Goal: Task Accomplishment & Management: Use online tool/utility

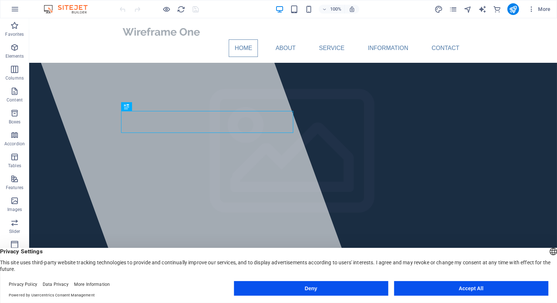
click at [481, 285] on button "Accept All" at bounding box center [471, 288] width 154 height 15
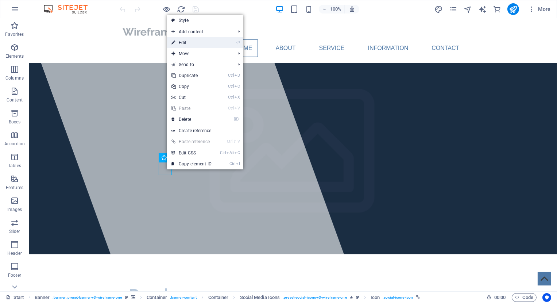
click at [183, 42] on link "⏎ Edit" at bounding box center [191, 42] width 49 height 11
select select "xMidYMid"
select select "px"
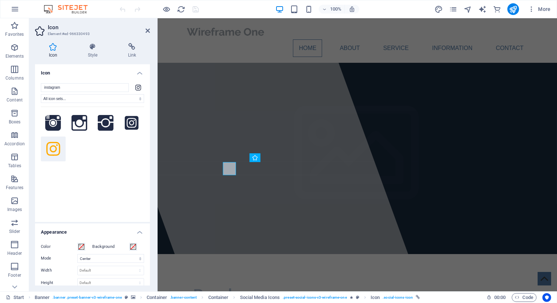
click at [141, 71] on h4 "Icon" at bounding box center [92, 70] width 115 height 13
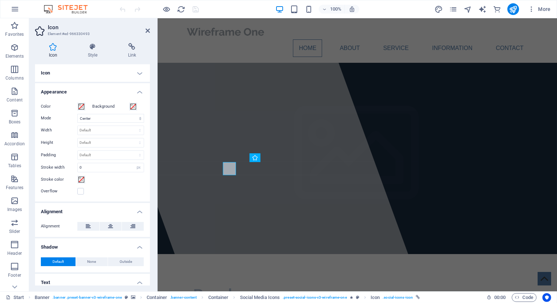
click at [141, 71] on h4 "Icon" at bounding box center [92, 73] width 115 height 18
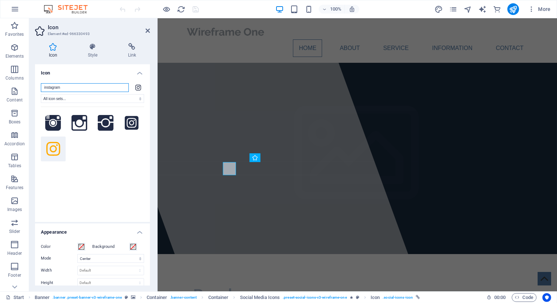
drag, startPoint x: 77, startPoint y: 88, endPoint x: 26, endPoint y: 84, distance: 50.9
click at [41, 84] on input "instagram" at bounding box center [85, 87] width 88 height 9
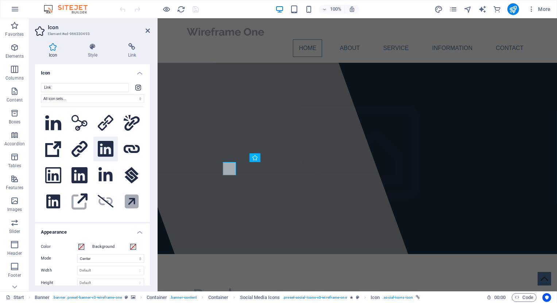
click at [104, 148] on icon at bounding box center [106, 149] width 16 height 16
click at [103, 147] on icon at bounding box center [106, 149] width 16 height 16
click at [53, 84] on input "Link" at bounding box center [85, 87] width 88 height 9
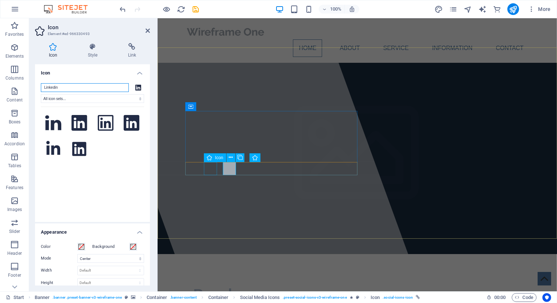
type input "Linkedin"
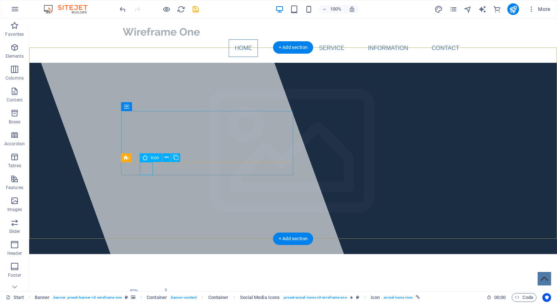
click at [153, 159] on span "Icon" at bounding box center [155, 157] width 8 height 4
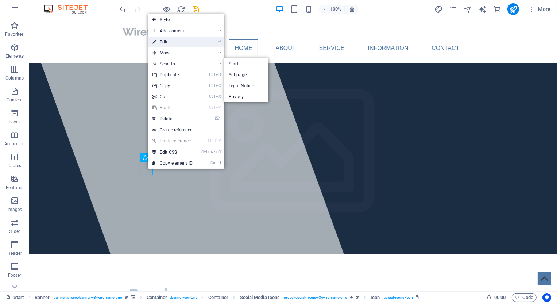
click at [175, 42] on link "⏎ Edit" at bounding box center [172, 41] width 49 height 11
select select "xMidYMid"
select select "px"
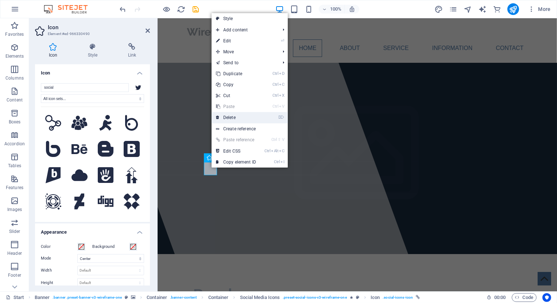
click at [234, 117] on link "⌦ Delete" at bounding box center [236, 117] width 49 height 11
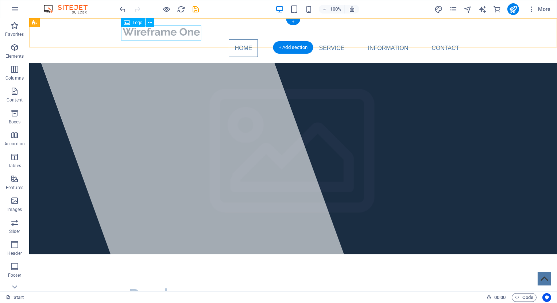
click at [159, 34] on div at bounding box center [293, 31] width 344 height 15
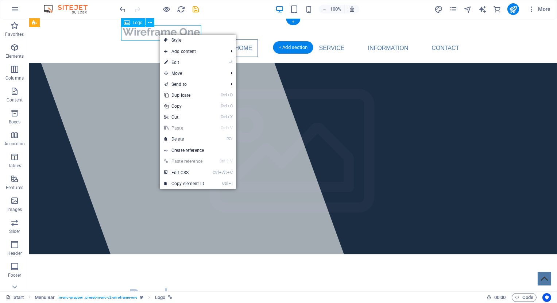
click at [146, 33] on div at bounding box center [293, 31] width 344 height 15
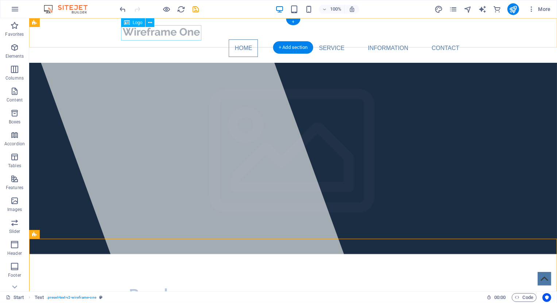
click at [166, 34] on div at bounding box center [293, 31] width 344 height 15
click at [142, 34] on div at bounding box center [293, 31] width 344 height 15
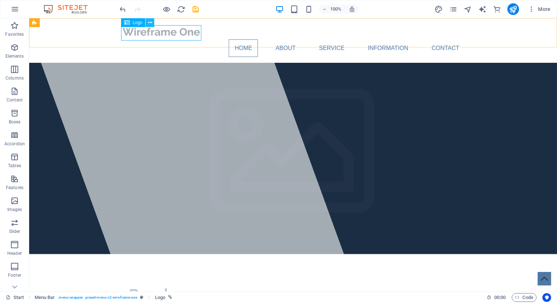
click at [151, 22] on icon at bounding box center [150, 23] width 4 height 8
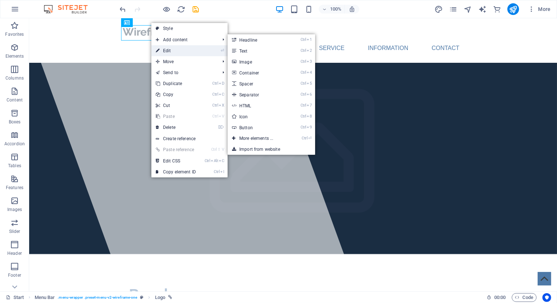
click at [162, 50] on link "⏎ Edit" at bounding box center [175, 50] width 49 height 11
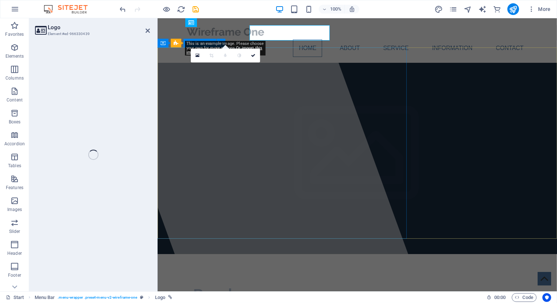
select select "px"
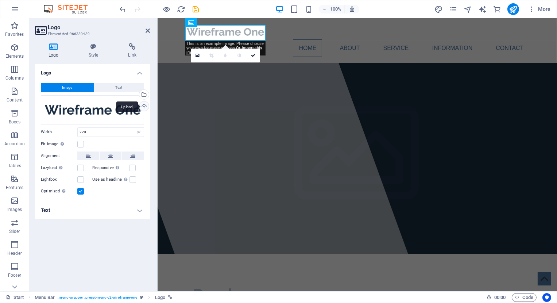
click at [142, 108] on div "Upload" at bounding box center [143, 106] width 11 height 11
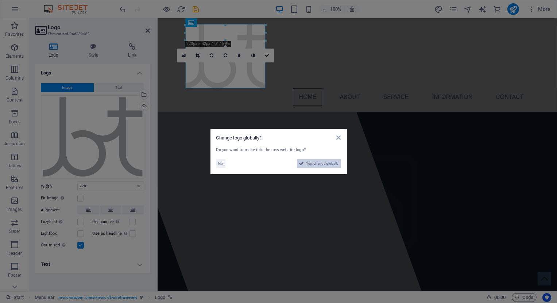
click at [308, 163] on span "Yes, change globally" at bounding box center [322, 163] width 32 height 9
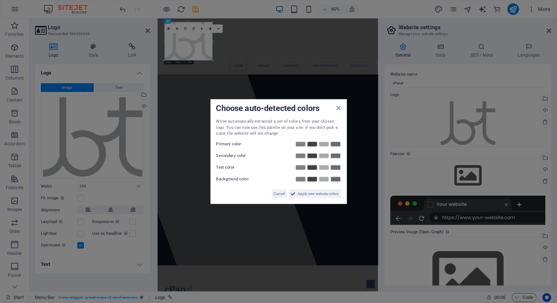
drag, startPoint x: 99, startPoint y: 185, endPoint x: 86, endPoint y: 183, distance: 12.5
click at [86, 183] on aside "Choose auto-detected colors We've automatically extracted a set of colors from …" at bounding box center [278, 151] width 557 height 303
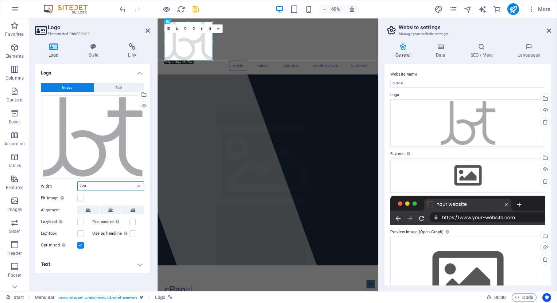
click at [86, 183] on input "220" at bounding box center [111, 186] width 66 height 9
drag, startPoint x: 86, startPoint y: 183, endPoint x: 66, endPoint y: 179, distance: 20.6
click at [78, 182] on input "220" at bounding box center [111, 186] width 66 height 9
type input "50"
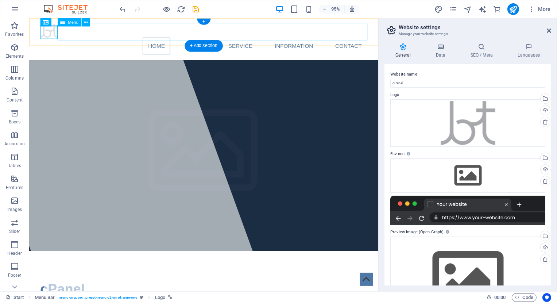
click at [107, 39] on nav "Home About Service Information Contact" at bounding box center [213, 48] width 344 height 18
click at [85, 22] on icon at bounding box center [86, 22] width 4 height 7
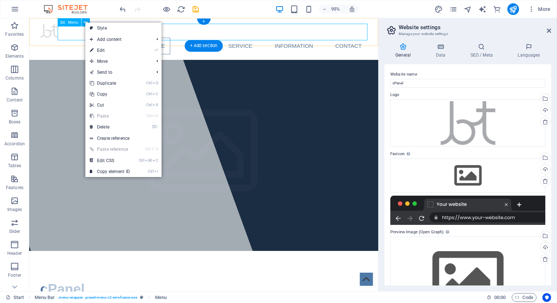
click at [62, 39] on nav "Home About Service Information Contact" at bounding box center [213, 48] width 344 height 18
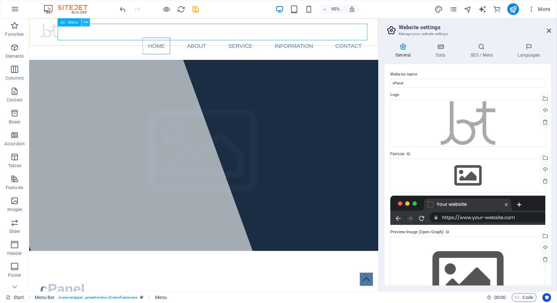
click at [86, 22] on icon at bounding box center [86, 22] width 4 height 7
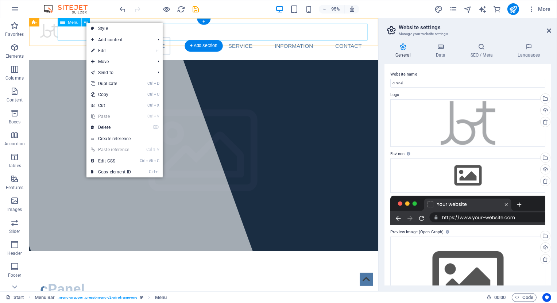
click at [76, 39] on nav "Home About Service Information Contact" at bounding box center [213, 48] width 344 height 18
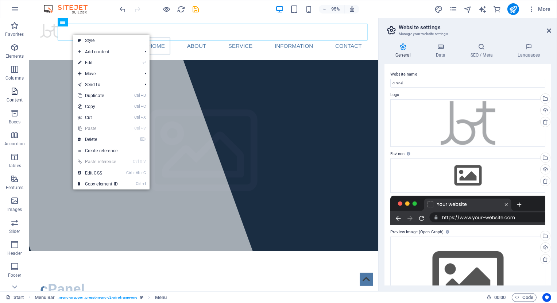
click at [15, 94] on icon "button" at bounding box center [14, 91] width 9 height 9
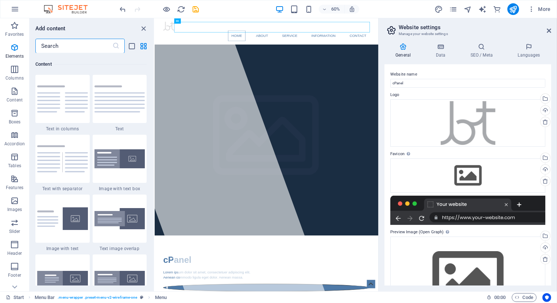
scroll to position [1276, 0]
click at [103, 102] on img at bounding box center [119, 98] width 51 height 27
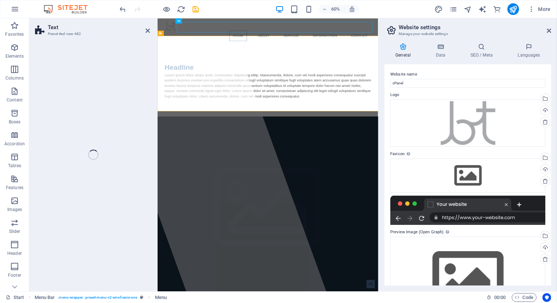
select select "preset-text-v2-default"
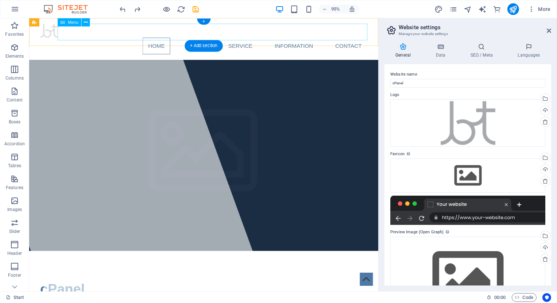
click at [87, 39] on nav "Home About Service Information Contact" at bounding box center [213, 48] width 344 height 18
click at [52, 36] on div at bounding box center [213, 31] width 344 height 15
click at [51, 35] on div at bounding box center [213, 31] width 344 height 15
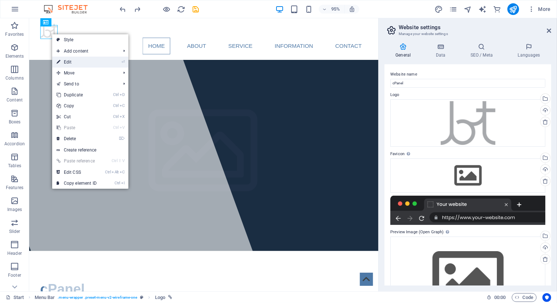
click at [67, 60] on link "⏎ Edit" at bounding box center [76, 62] width 49 height 11
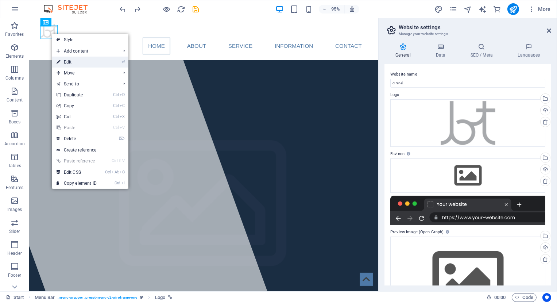
select select "px"
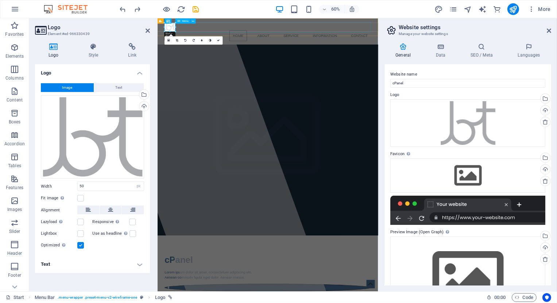
drag, startPoint x: 219, startPoint y: 34, endPoint x: 332, endPoint y: 28, distance: 113.2
click at [332, 39] on nav "Home About Service Information Contact" at bounding box center [341, 48] width 344 height 18
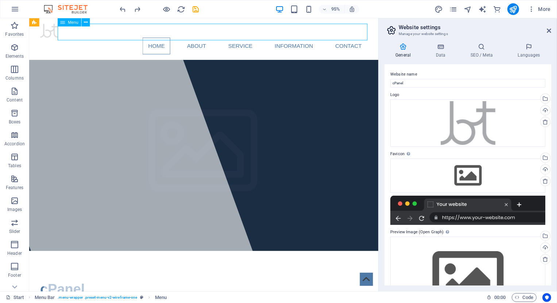
click at [102, 39] on nav "Home About Service Information Contact" at bounding box center [213, 48] width 344 height 18
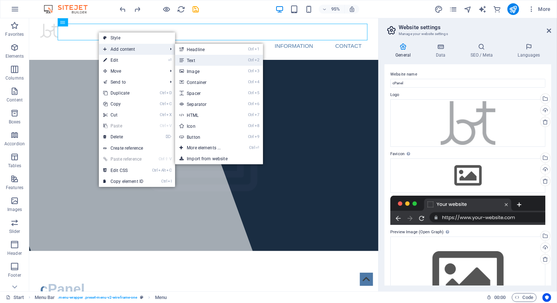
click at [203, 62] on link "Ctrl 2 Text" at bounding box center [205, 60] width 60 height 11
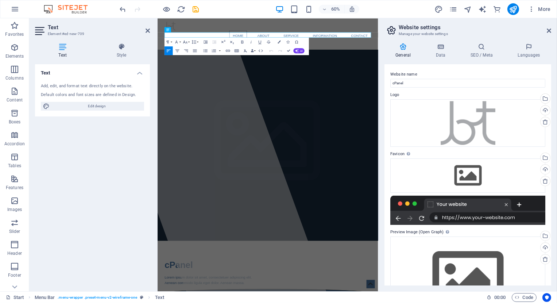
click at [48, 85] on div "Add, edit, and format text directly on the website." at bounding box center [92, 86] width 103 height 6
click at [206, 39] on nav "Home About Service Information Contact" at bounding box center [341, 48] width 344 height 18
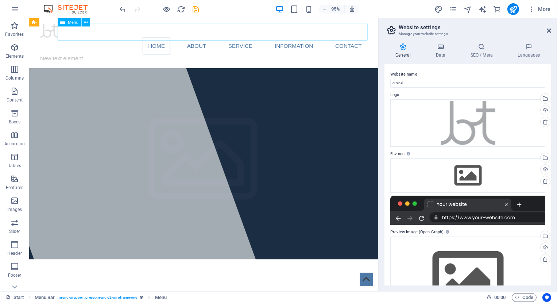
click at [121, 39] on nav "Home About Service Information Contact" at bounding box center [213, 48] width 344 height 18
click at [14, 111] on icon "button" at bounding box center [14, 113] width 9 height 9
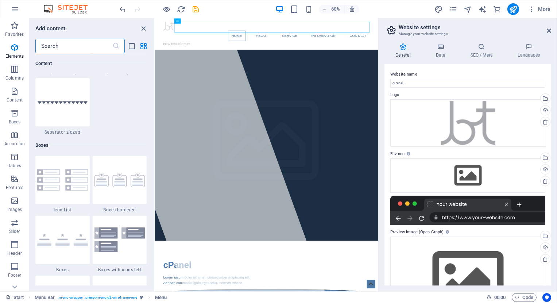
scroll to position [2012, 0]
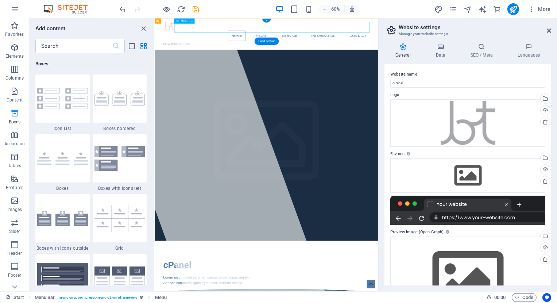
click at [217, 39] on nav "Home About Service Information Contact" at bounding box center [341, 48] width 344 height 18
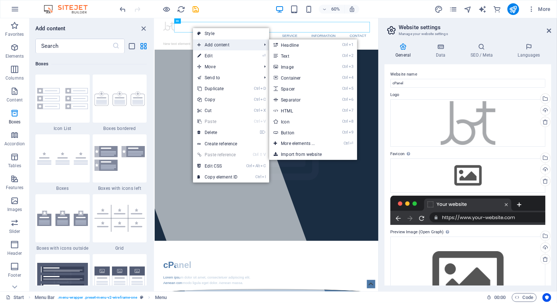
click at [209, 43] on span "Add content" at bounding box center [225, 44] width 65 height 11
click at [276, 55] on icon at bounding box center [276, 55] width 4 height 11
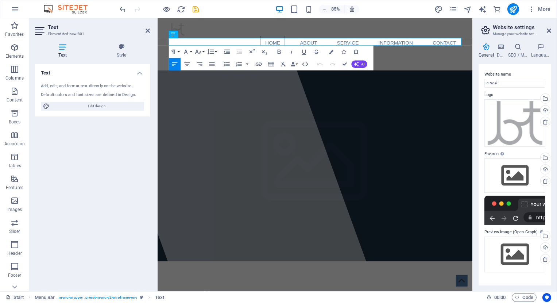
drag, startPoint x: 379, startPoint y: 48, endPoint x: 492, endPoint y: 66, distance: 114.5
click at [492, 66] on aside "Website settings Manage your website settings General Data SEO / Meta Languages…" at bounding box center [514, 154] width 85 height 273
click at [190, 50] on button "Font Family" at bounding box center [187, 52] width 12 height 12
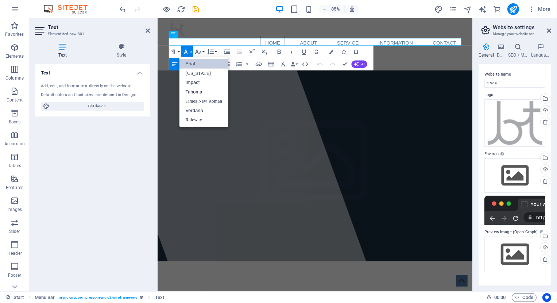
scroll to position [0, 0]
click at [190, 63] on link "Arial" at bounding box center [203, 63] width 49 height 9
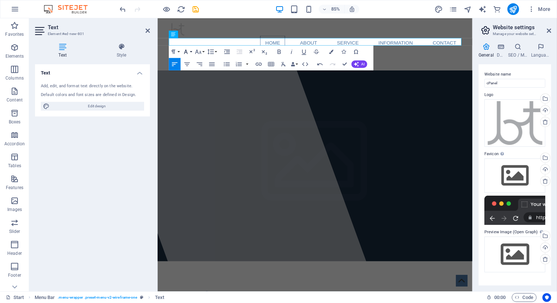
click at [188, 51] on icon "button" at bounding box center [185, 51] width 7 height 7
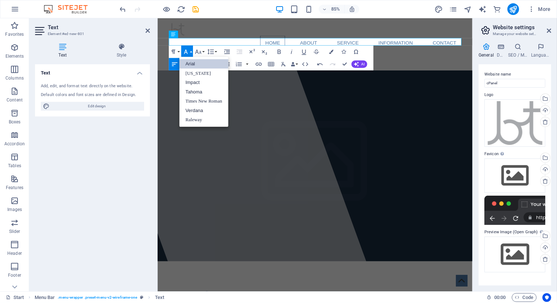
click at [186, 50] on icon "button" at bounding box center [185, 51] width 7 height 7
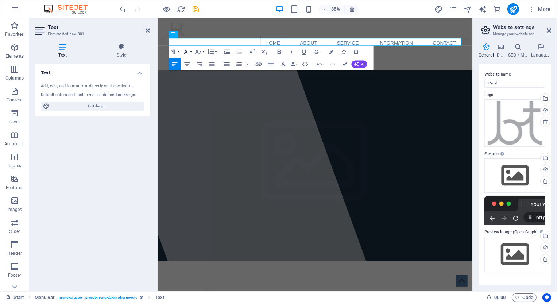
click at [186, 50] on icon "button" at bounding box center [185, 51] width 7 height 7
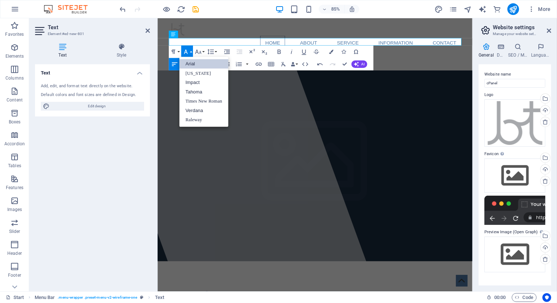
click at [187, 64] on link "Arial" at bounding box center [203, 63] width 49 height 9
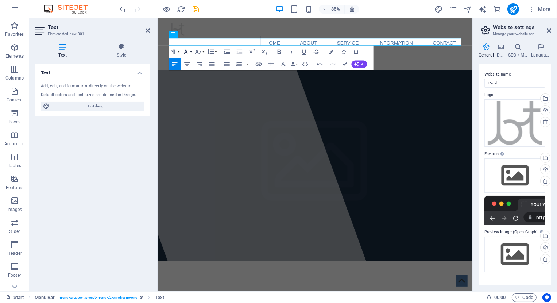
click at [187, 51] on icon "button" at bounding box center [185, 51] width 7 height 7
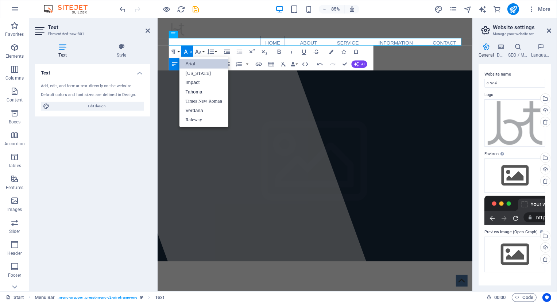
click at [188, 62] on link "Arial" at bounding box center [203, 63] width 49 height 9
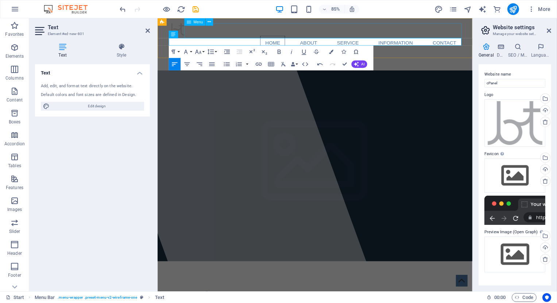
click at [218, 39] on nav "Home About Service Information Contact" at bounding box center [342, 48] width 344 height 18
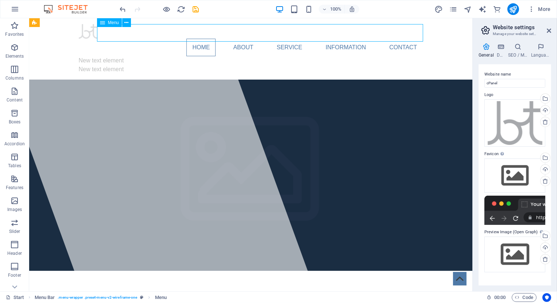
click at [110, 39] on nav "Home About Service Information Contact" at bounding box center [250, 48] width 344 height 18
click at [102, 56] on div "New text element" at bounding box center [250, 60] width 344 height 9
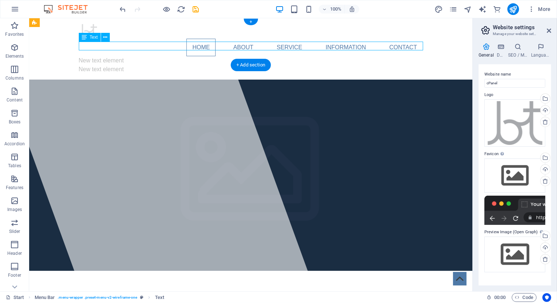
click at [102, 56] on div "New text element" at bounding box center [250, 60] width 344 height 9
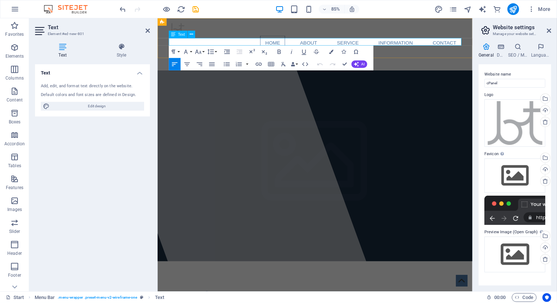
click at [458, 56] on p "New text element" at bounding box center [342, 60] width 344 height 9
click at [76, 142] on div "Text Add, edit, and format text directly on the website. Default colors and fon…" at bounding box center [92, 174] width 115 height 221
click at [440, 56] on p "New text element" at bounding box center [342, 60] width 344 height 9
click at [435, 39] on nav "Home About Service Information Contact" at bounding box center [342, 48] width 344 height 18
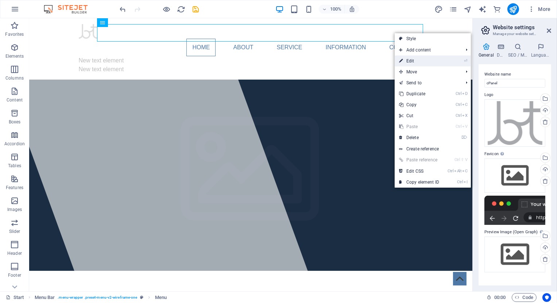
click at [402, 60] on icon at bounding box center [401, 60] width 4 height 11
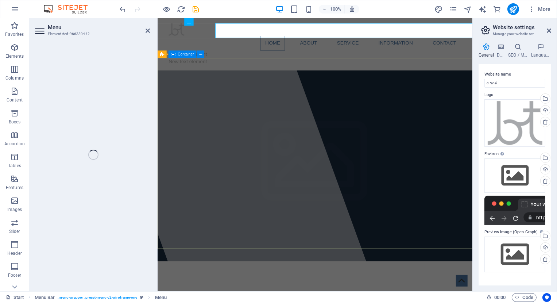
select select
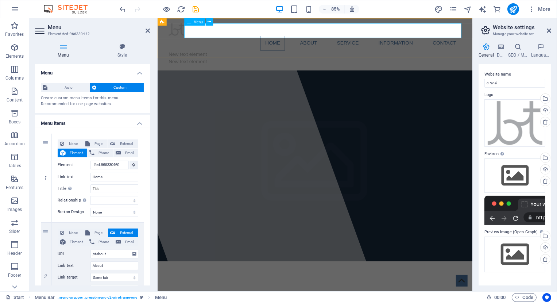
click at [257, 39] on nav "Home About Service Information Contact" at bounding box center [342, 48] width 344 height 18
click at [173, 36] on div at bounding box center [342, 31] width 344 height 15
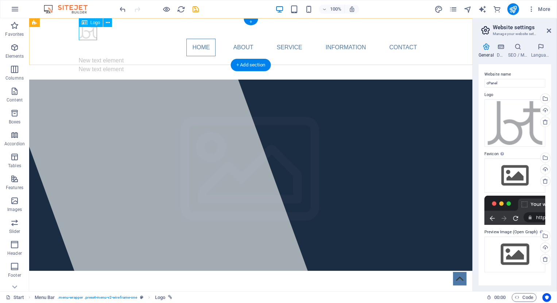
click at [89, 38] on div at bounding box center [250, 31] width 344 height 15
click at [127, 22] on icon at bounding box center [126, 23] width 4 height 8
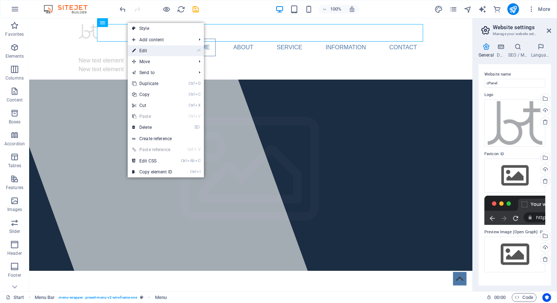
click at [140, 51] on link "⏎ Edit" at bounding box center [152, 50] width 49 height 11
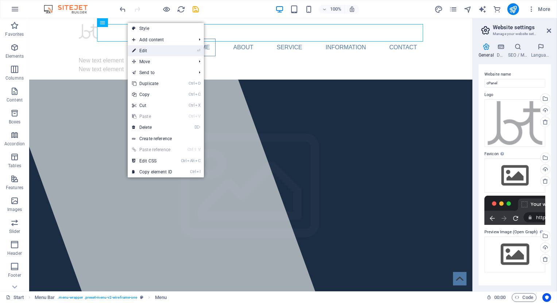
select select
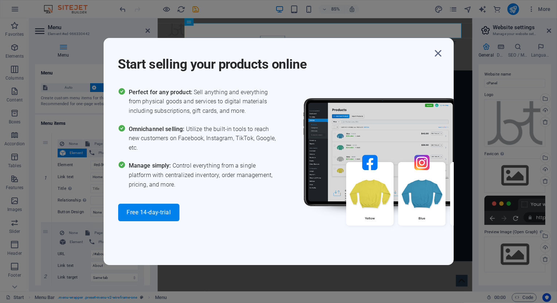
click at [174, 45] on div "Start selling your products online Perfect for any product: Sell anything and e…" at bounding box center [279, 151] width 350 height 227
click at [440, 53] on icon "button" at bounding box center [438, 53] width 13 height 13
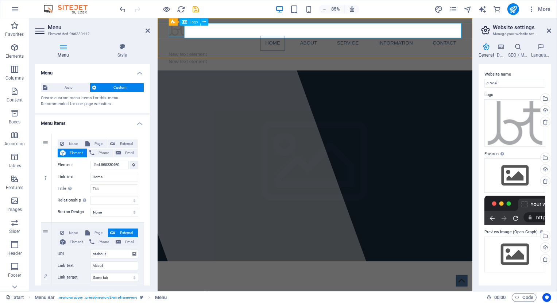
click at [182, 36] on div at bounding box center [342, 31] width 344 height 15
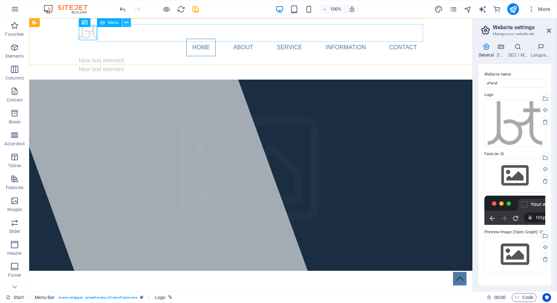
click at [126, 23] on icon at bounding box center [126, 23] width 4 height 8
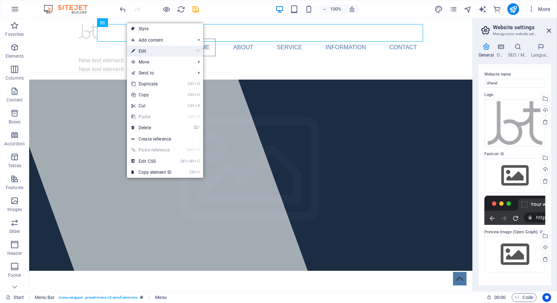
click at [139, 52] on link "⏎ Edit" at bounding box center [151, 51] width 49 height 11
select select
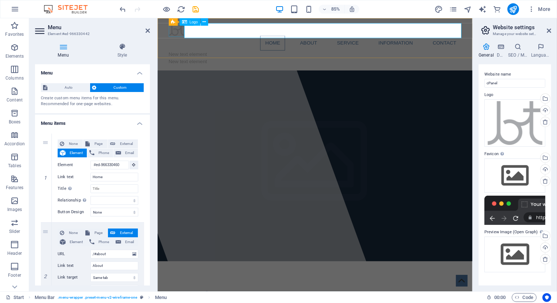
click at [179, 33] on div at bounding box center [342, 31] width 344 height 15
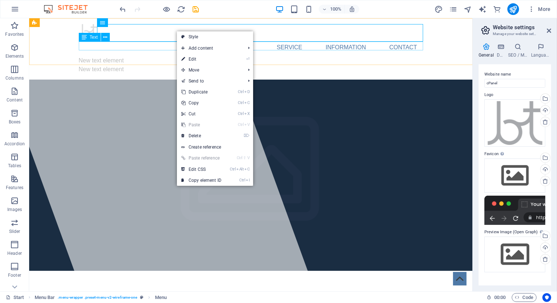
click at [86, 36] on div "Text" at bounding box center [90, 37] width 22 height 9
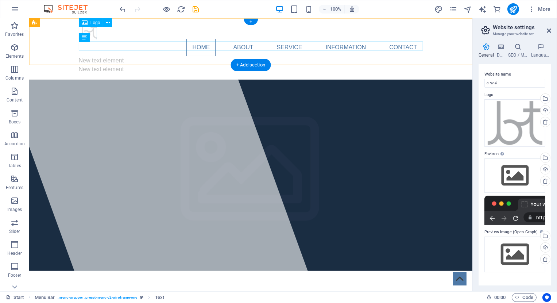
click at [92, 29] on div at bounding box center [250, 31] width 344 height 15
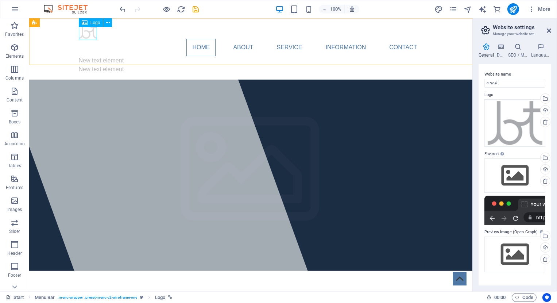
click at [93, 24] on span "Logo" at bounding box center [95, 22] width 10 height 4
click at [89, 34] on div at bounding box center [250, 31] width 344 height 15
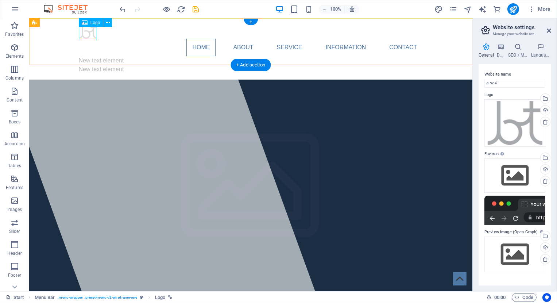
select select "px"
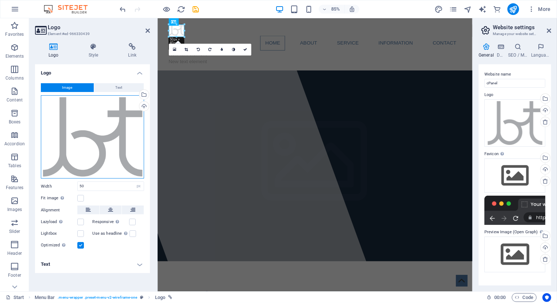
click at [94, 119] on div "Drag files here, click to choose files or select files from Files or our free s…" at bounding box center [92, 137] width 103 height 84
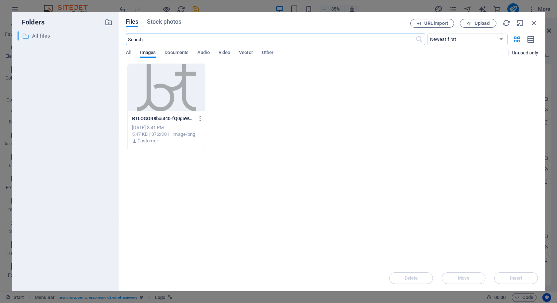
click at [31, 35] on div "​ All files All files" at bounding box center [59, 35] width 82 height 9
click at [532, 23] on icon "button" at bounding box center [534, 23] width 8 height 8
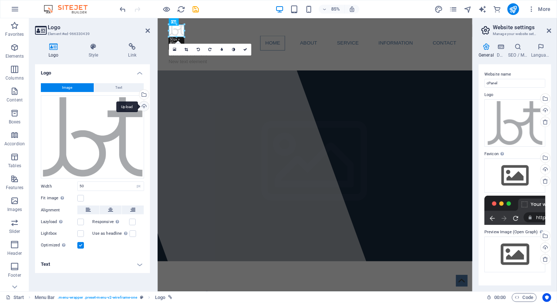
click at [143, 105] on div "Upload" at bounding box center [143, 106] width 11 height 11
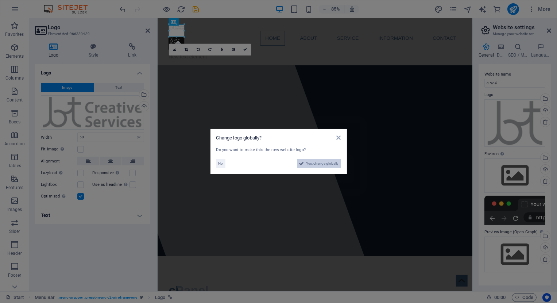
click at [320, 164] on span "Yes, change globally" at bounding box center [322, 163] width 32 height 9
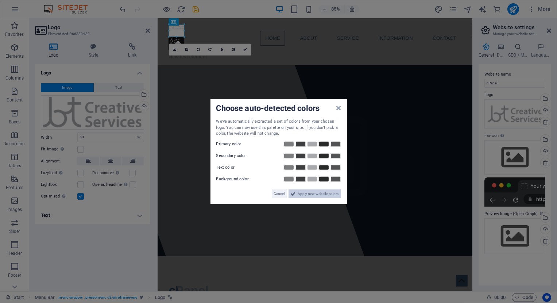
click at [291, 195] on icon at bounding box center [293, 193] width 5 height 9
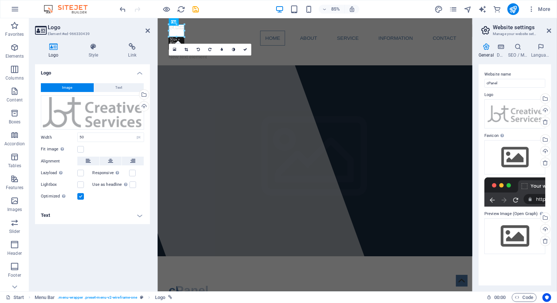
click at [69, 247] on div "Logo Image Text Drag files here, click to choose files or select files from Fil…" at bounding box center [92, 174] width 115 height 221
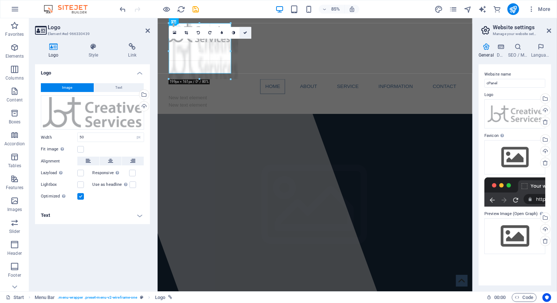
drag, startPoint x: 185, startPoint y: 31, endPoint x: 248, endPoint y: 34, distance: 63.5
type input "224"
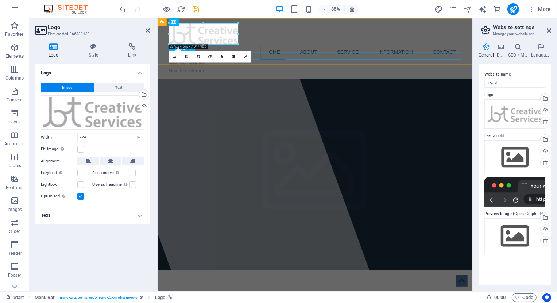
click at [368, 76] on div "New text element" at bounding box center [342, 80] width 344 height 9
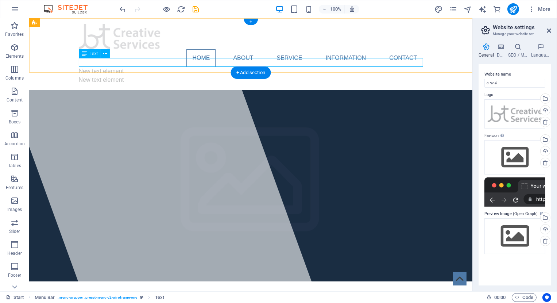
click at [112, 76] on div "New text element" at bounding box center [250, 80] width 344 height 9
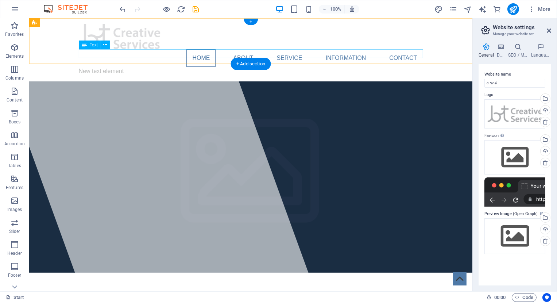
click at [111, 67] on div "New text element" at bounding box center [250, 71] width 344 height 9
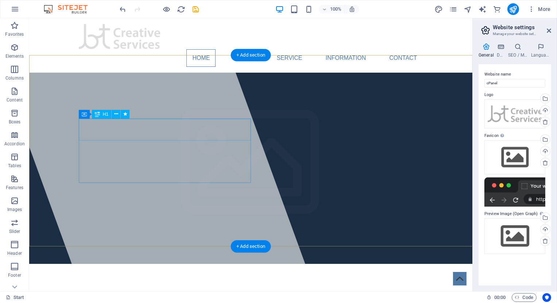
click at [99, 296] on span "cPanel" at bounding box center [101, 304] width 47 height 16
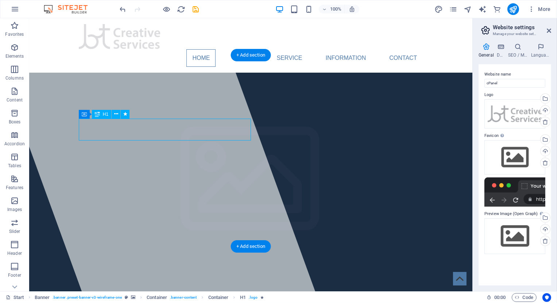
click at [100, 129] on div "Container H1 Banner Banner Container Container Menu Bar Text H2 Spacer Text But…" at bounding box center [250, 154] width 443 height 273
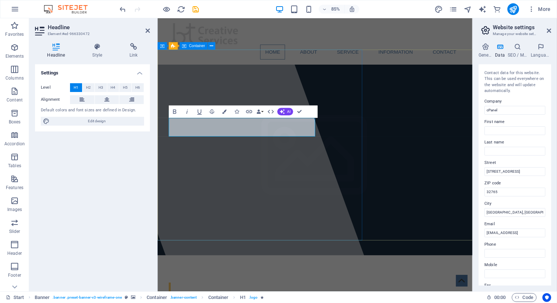
click at [265, 227] on div at bounding box center [240, 178] width 350 height 321
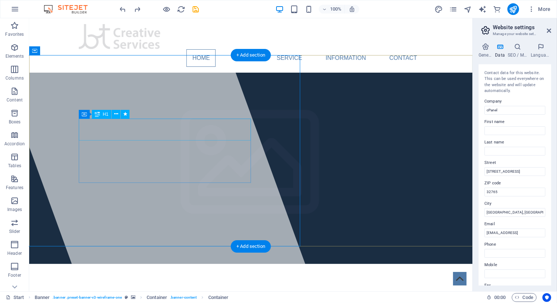
click at [102, 296] on span "cPanel" at bounding box center [101, 304] width 47 height 16
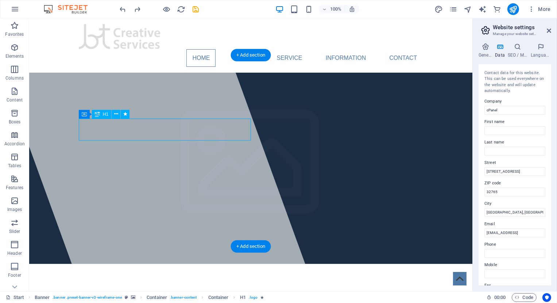
click at [102, 296] on span "cPanel" at bounding box center [101, 304] width 47 height 16
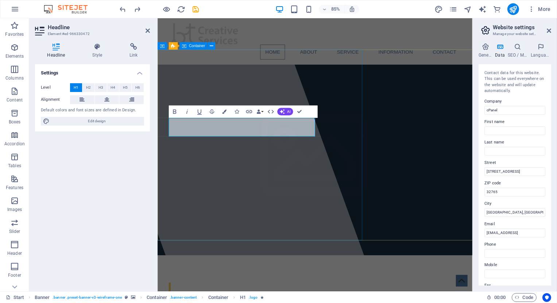
click at [218, 207] on div at bounding box center [240, 178] width 350 height 321
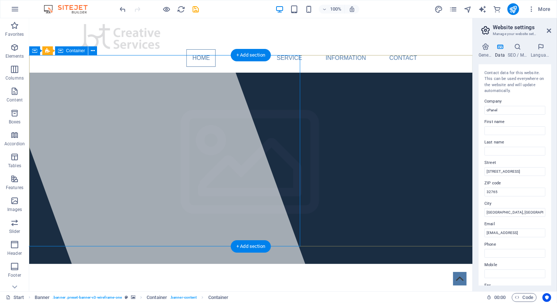
click at [195, 67] on div at bounding box center [148, 154] width 333 height 273
click at [115, 120] on div at bounding box center [148, 154] width 333 height 273
click at [113, 296] on span "cPanel" at bounding box center [101, 304] width 47 height 16
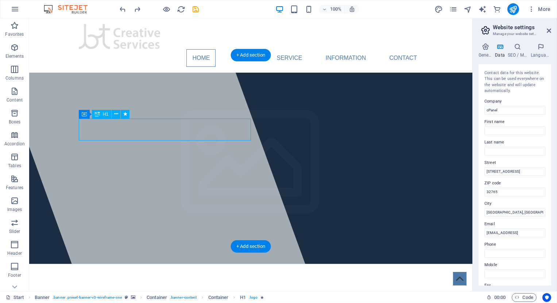
click at [113, 296] on span "cPanel" at bounding box center [101, 304] width 47 height 16
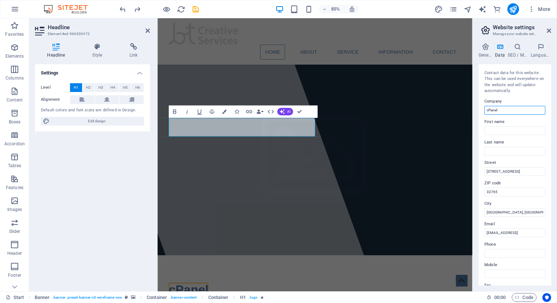
click at [491, 109] on input "cPanel" at bounding box center [514, 110] width 61 height 9
type input "BT Creative Services"
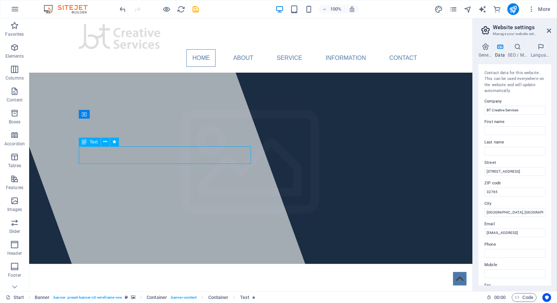
click at [36, 175] on div at bounding box center [148, 154] width 333 height 273
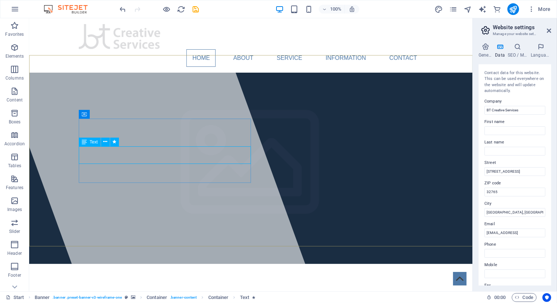
click at [95, 144] on span "Text" at bounding box center [94, 142] width 8 height 4
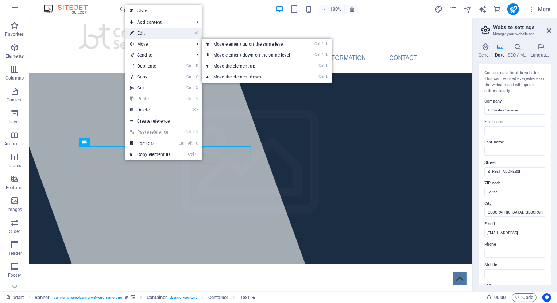
click at [154, 32] on link "⏎ Edit" at bounding box center [149, 33] width 49 height 11
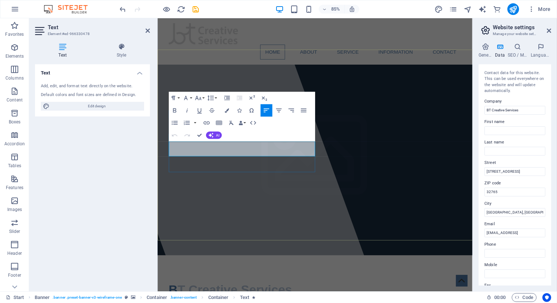
click at [201, 98] on icon "button" at bounding box center [198, 98] width 6 height 4
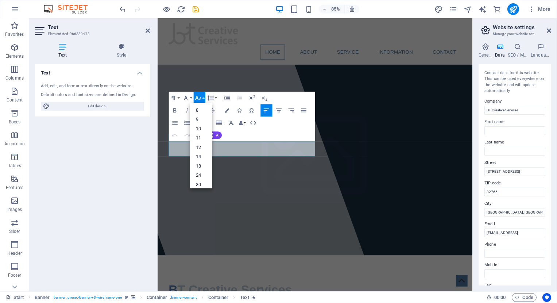
click at [200, 98] on icon "button" at bounding box center [198, 98] width 6 height 4
click at [179, 98] on button "Paragraph Format" at bounding box center [175, 98] width 12 height 12
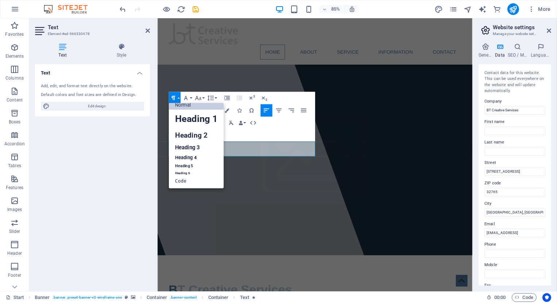
scroll to position [6, 0]
click at [185, 147] on link "Heading 3" at bounding box center [196, 147] width 55 height 11
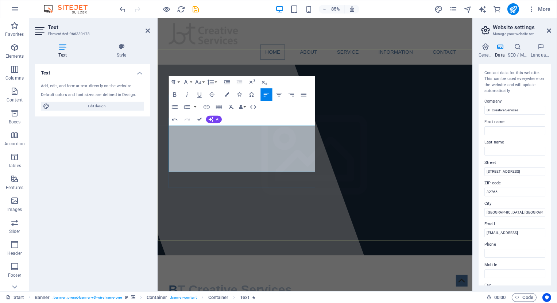
click at [169, 193] on div at bounding box center [240, 178] width 350 height 321
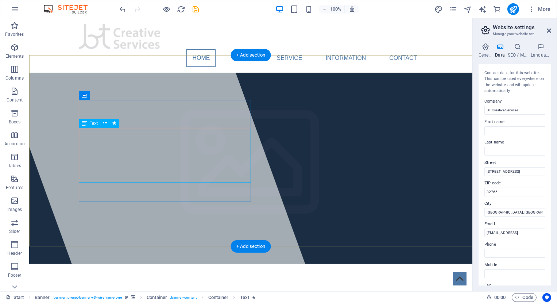
drag, startPoint x: 125, startPoint y: 166, endPoint x: 85, endPoint y: 140, distance: 48.5
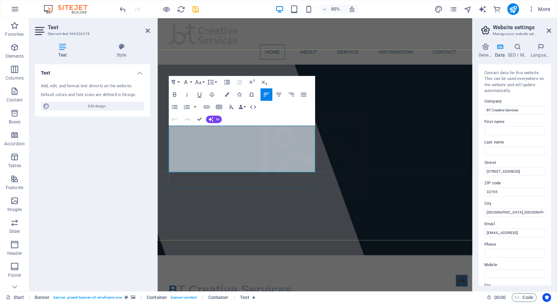
drag, startPoint x: 222, startPoint y: 182, endPoint x: 170, endPoint y: 156, distance: 58.7
drag, startPoint x: 171, startPoint y: 151, endPoint x: 236, endPoint y: 182, distance: 71.8
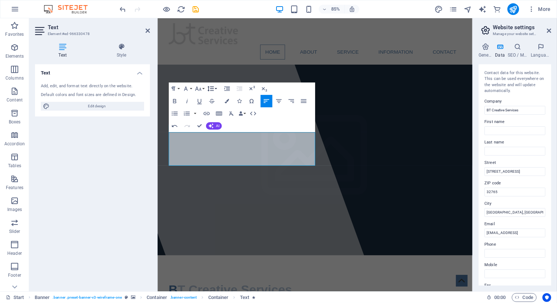
click at [215, 88] on button "Line Height" at bounding box center [212, 88] width 12 height 12
click at [211, 110] on link "Single" at bounding box center [214, 109] width 28 height 9
